Goal: Navigation & Orientation: Go to known website

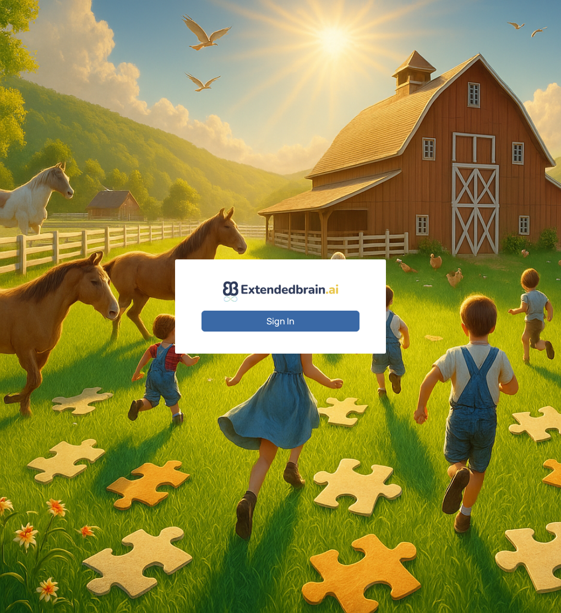
click at [463, 311] on div "Sign In" at bounding box center [280, 306] width 561 height 613
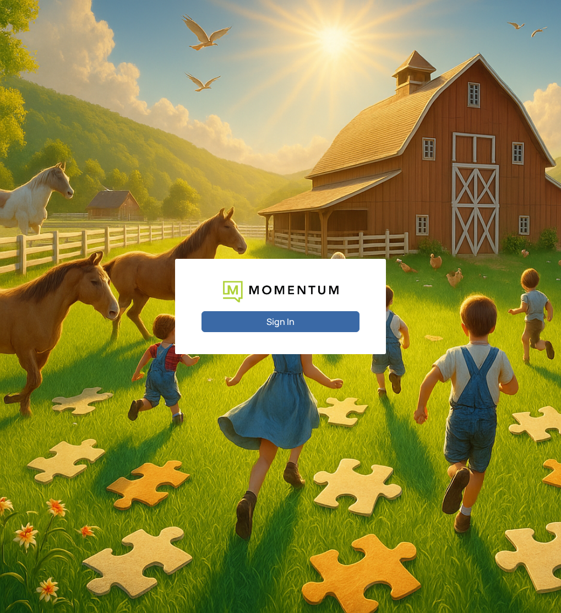
click at [411, 151] on div "Sign In" at bounding box center [280, 306] width 561 height 613
click at [318, 315] on button "Sign In" at bounding box center [280, 321] width 158 height 21
